Goal: Find specific page/section: Find specific page/section

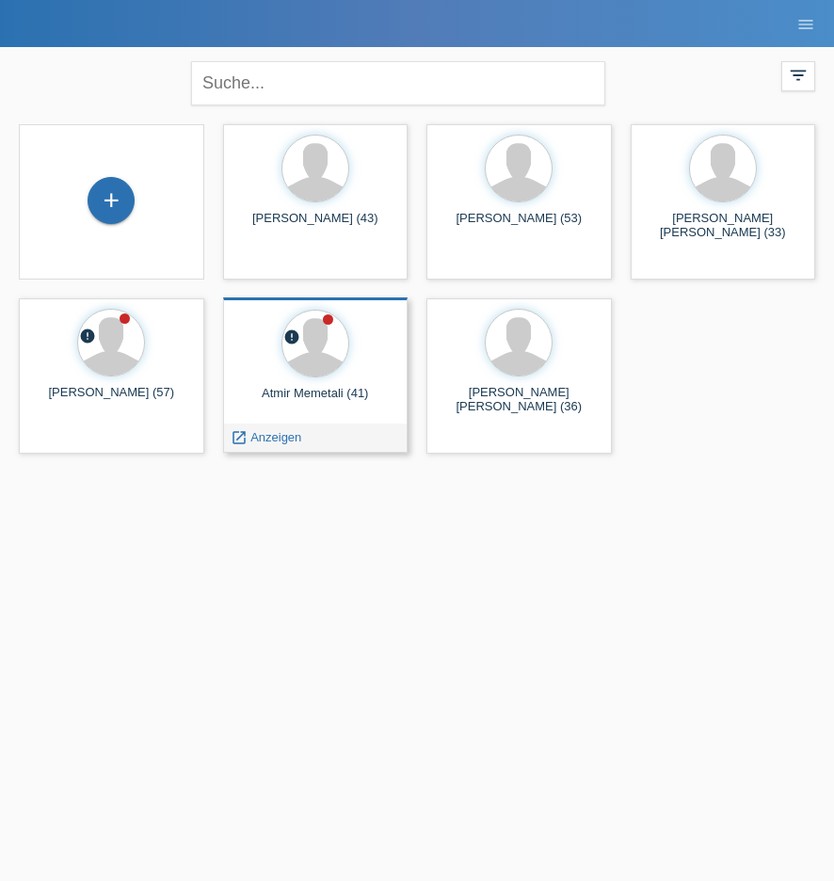
click at [316, 395] on div "Atmir Memetali (41)" at bounding box center [315, 401] width 155 height 30
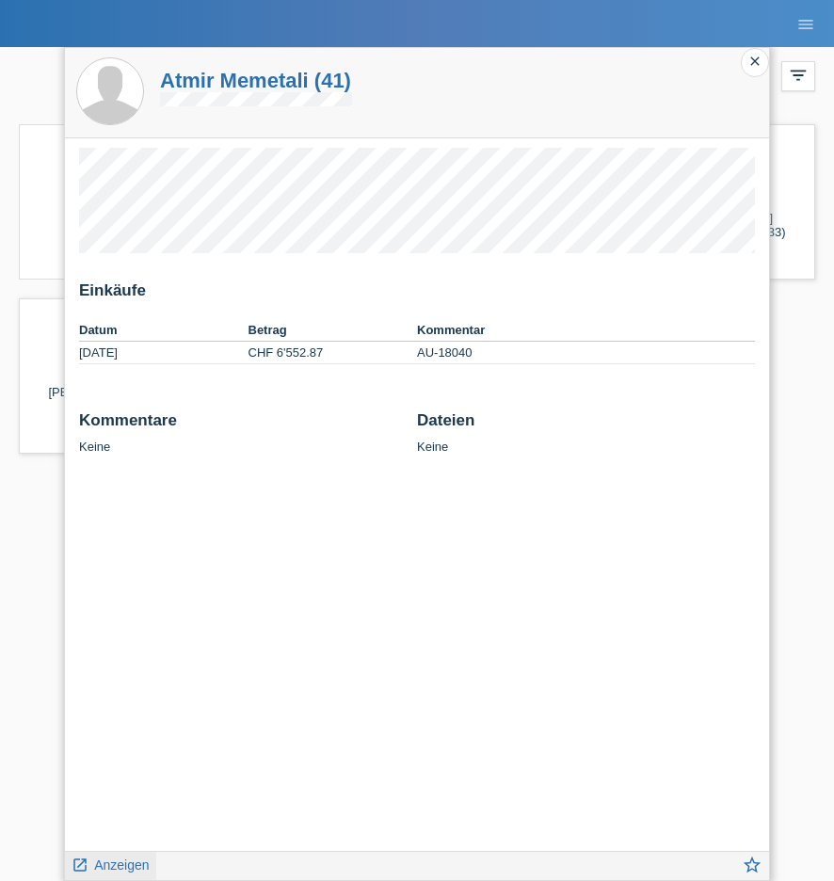
click at [108, 863] on span "Anzeigen" at bounding box center [121, 864] width 55 height 15
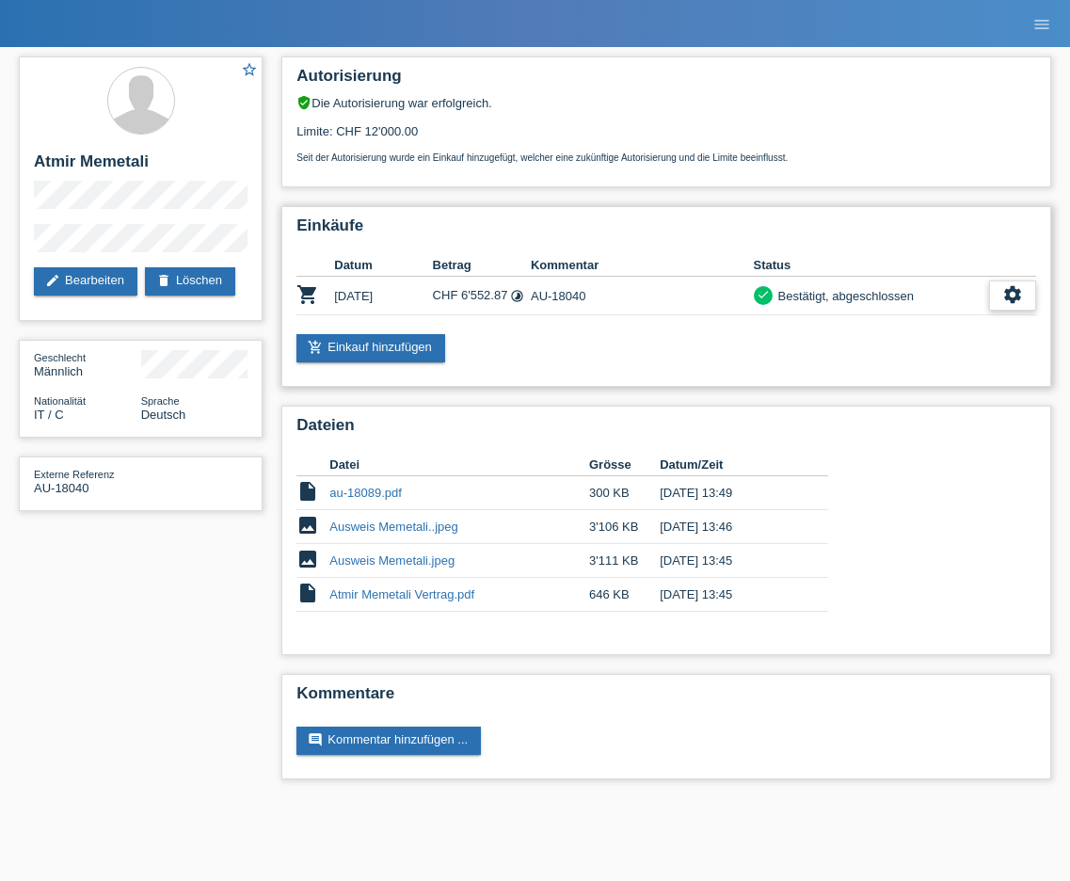
click at [1013, 294] on icon "settings" at bounding box center [1012, 294] width 21 height 21
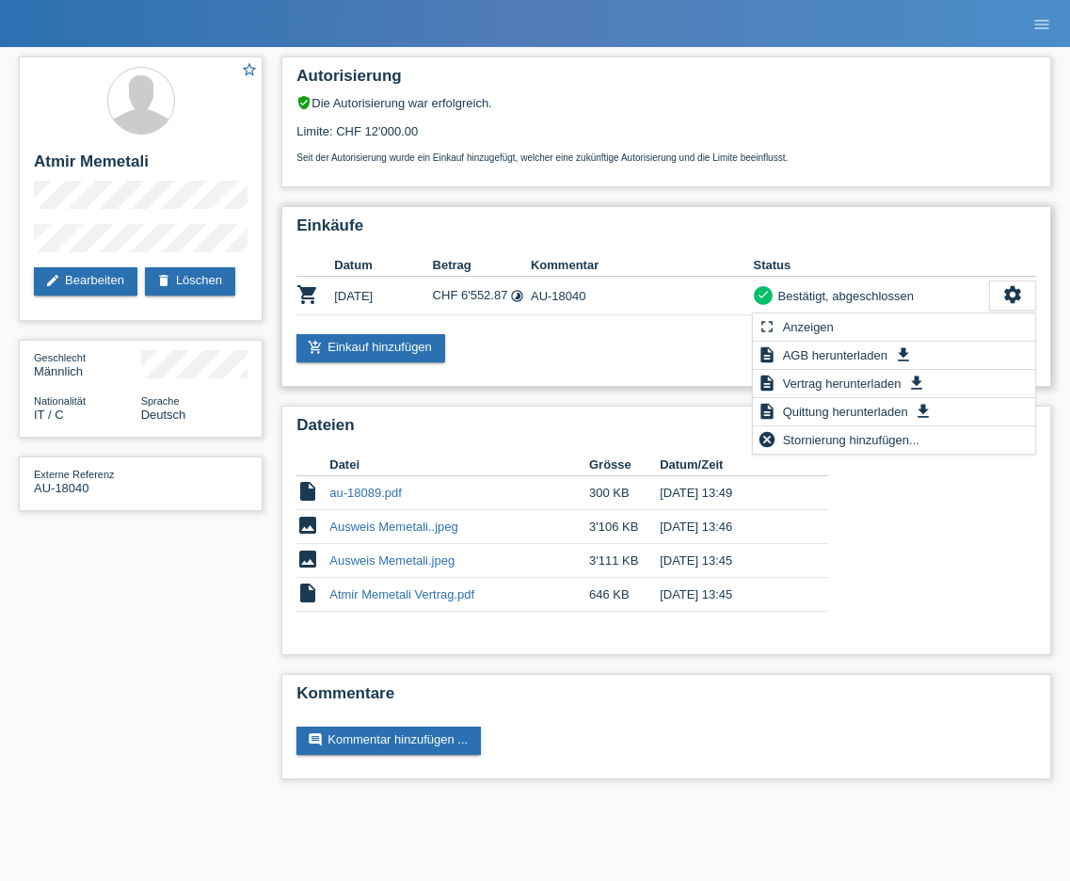
click at [897, 224] on h2 "Einkäufe" at bounding box center [665, 230] width 739 height 28
click at [870, 210] on div "Einkäufe Datum Betrag Kommentar Status shopping_cart 25.09.2025 CHF 6'552.87 ti…" at bounding box center [666, 296] width 770 height 181
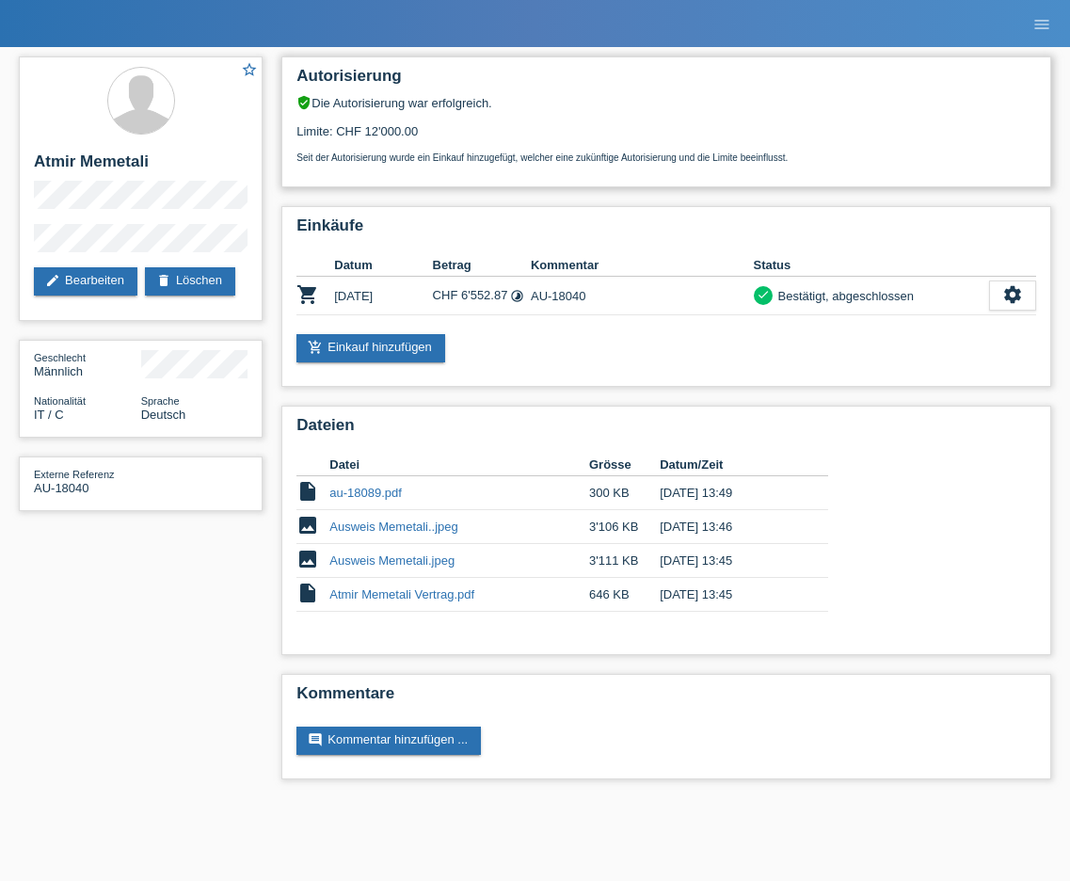
click at [614, 173] on div "Autorisierung verified_user Die Autorisierung war erfolgreich. Limite: CHF 12'0…" at bounding box center [666, 121] width 770 height 131
click at [481, 303] on td "CHF 6'552.87 timelapse" at bounding box center [482, 296] width 98 height 39
drag, startPoint x: 568, startPoint y: 296, endPoint x: 549, endPoint y: 300, distance: 19.2
click at [568, 297] on td "AU-18040" at bounding box center [642, 296] width 223 height 39
click at [119, 161] on h2 "Atmir Memetali" at bounding box center [141, 166] width 214 height 28
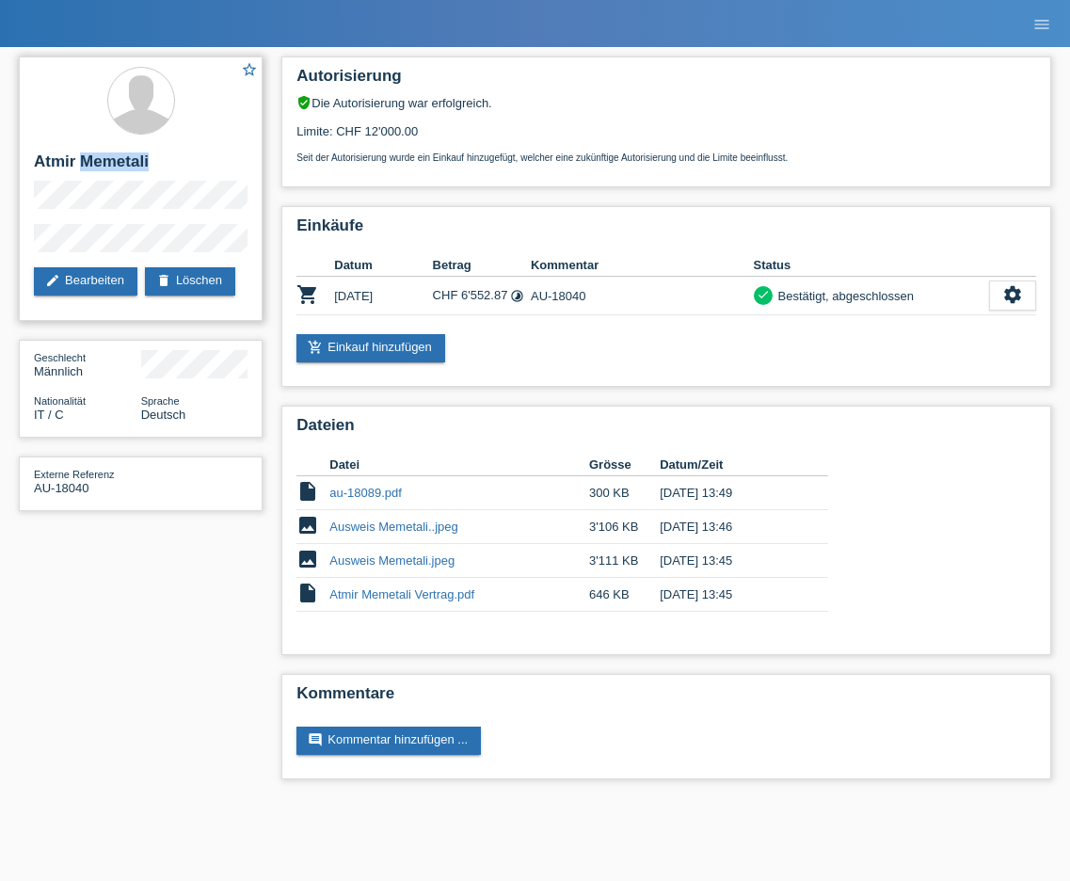
click at [119, 161] on h2 "Atmir Memetali" at bounding box center [141, 166] width 214 height 28
copy h2 "Memetali"
